Goal: Find specific page/section

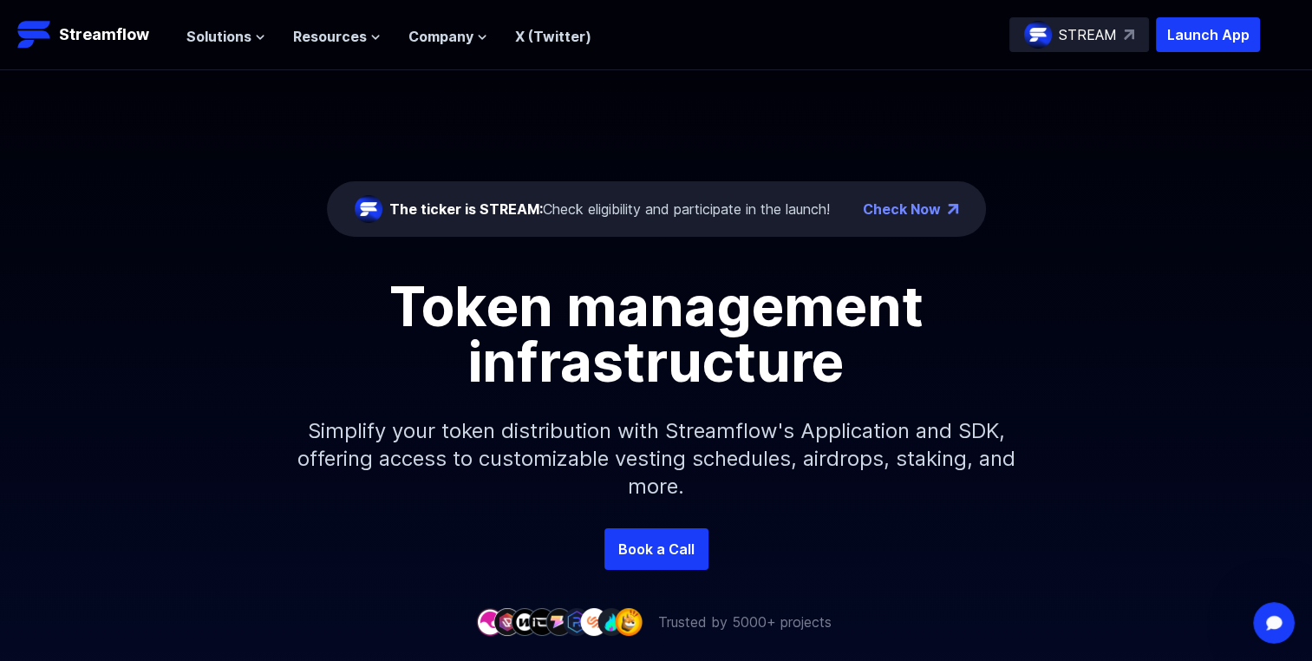
click at [1198, 249] on div "The ticker is STREAM: Check eligibility and participate in the launch! Check No…" at bounding box center [656, 299] width 1312 height 458
click at [654, 551] on link "Book a Call" at bounding box center [656, 549] width 104 height 42
click at [114, 32] on p "Streamflow" at bounding box center [104, 35] width 90 height 24
click at [1117, 38] on div "STREAM" at bounding box center [1079, 34] width 140 height 35
